Goal: Task Accomplishment & Management: Complete application form

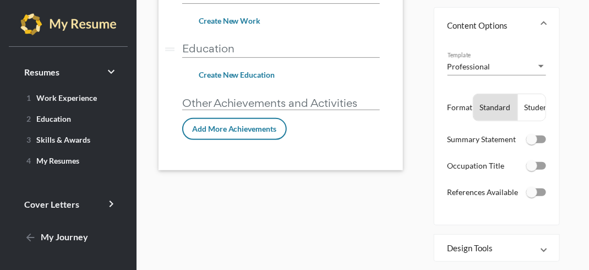
scroll to position [144, 0]
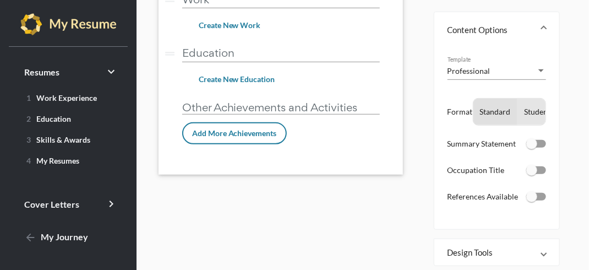
click at [530, 112] on div "Student" at bounding box center [538, 112] width 40 height 26
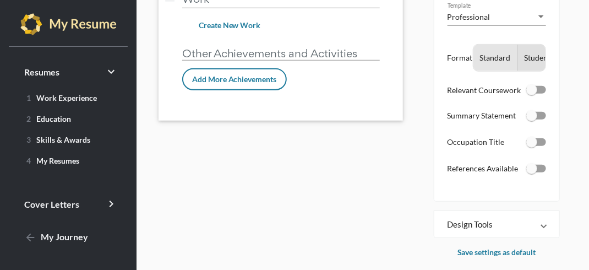
click at [501, 60] on div "Standard" at bounding box center [496, 58] width 44 height 26
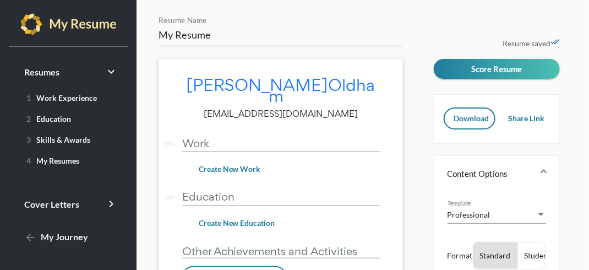
scroll to position [0, 0]
click at [174, 137] on icon "drag_handle" at bounding box center [170, 144] width 14 height 14
click at [244, 164] on span "Create New Work" at bounding box center [230, 168] width 62 height 9
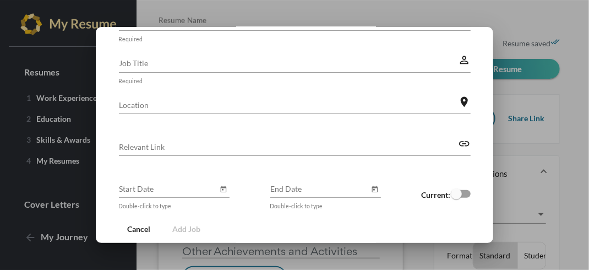
scroll to position [121, 0]
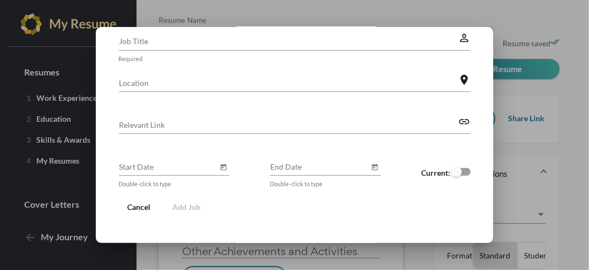
click at [492, 10] on div at bounding box center [294, 135] width 589 height 270
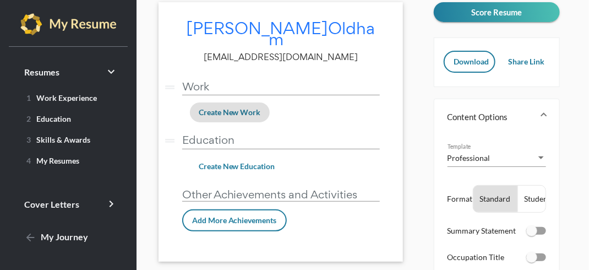
scroll to position [0, 0]
